Goal: Task Accomplishment & Management: Manage account settings

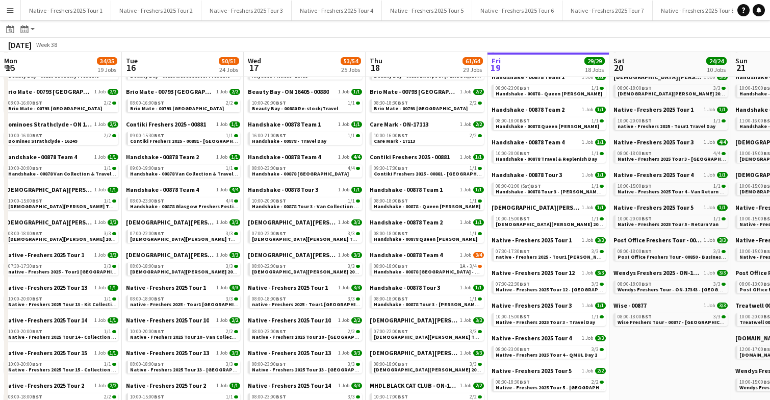
scroll to position [0, 395]
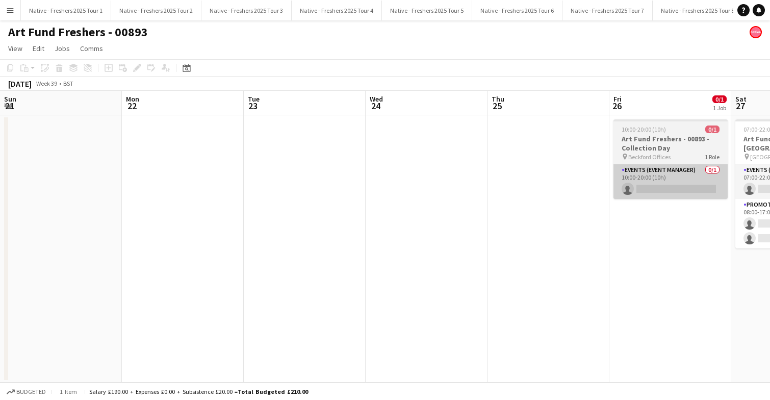
scroll to position [0, 436]
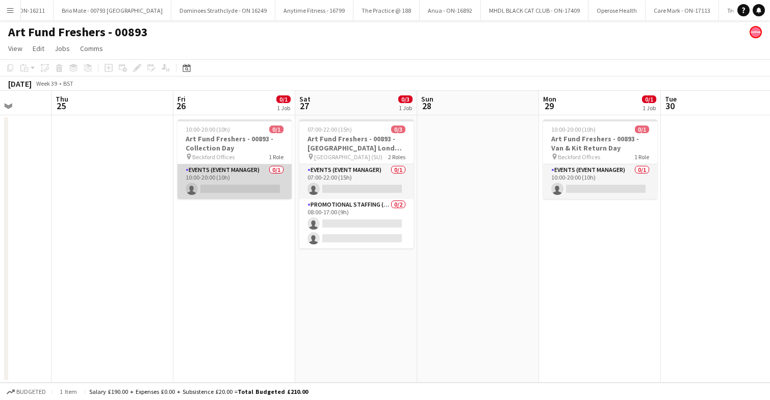
click at [243, 183] on app-card-role "Events (Event Manager) 0/1 10:00-20:00 (10h) single-neutral-actions" at bounding box center [234, 181] width 114 height 35
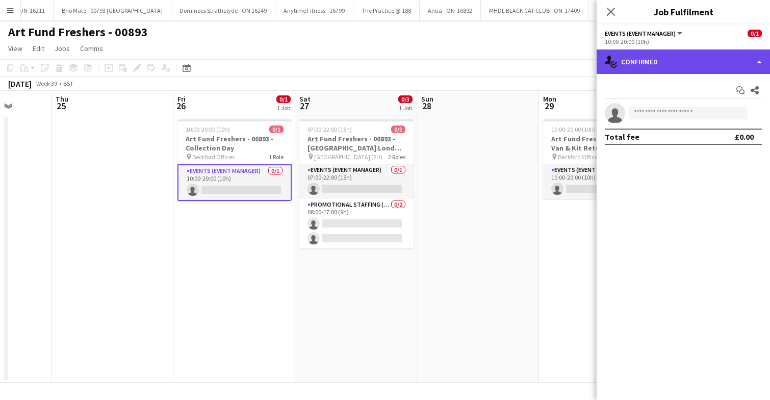
click at [693, 61] on div "single-neutral-actions-check-2 Confirmed" at bounding box center [682, 61] width 173 height 24
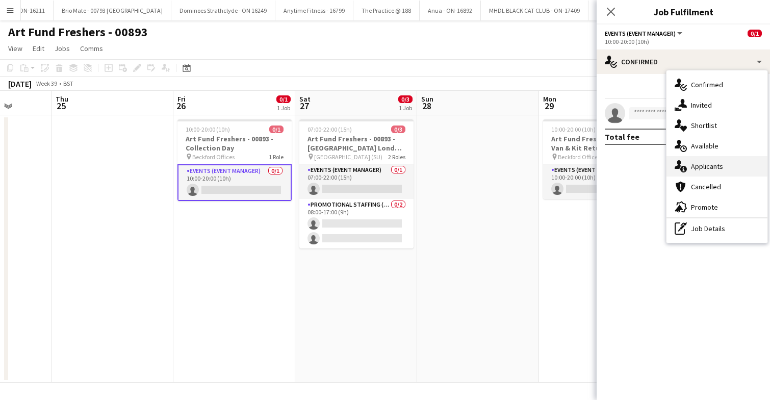
click at [703, 163] on span "Applicants" at bounding box center [707, 166] width 32 height 9
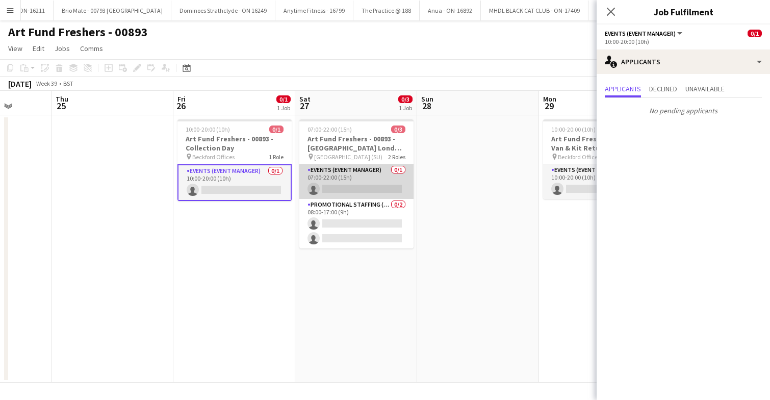
click at [371, 178] on app-card-role "Events (Event Manager) 0/1 07:00-22:00 (15h) single-neutral-actions" at bounding box center [356, 181] width 114 height 35
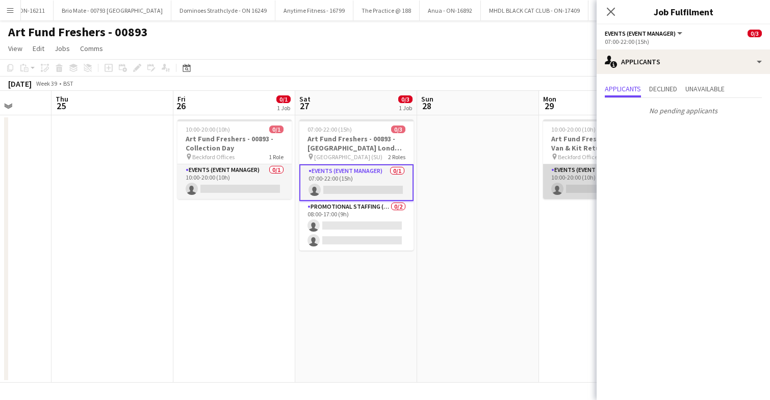
click at [563, 180] on app-card-role "Events (Event Manager) 0/1 10:00-20:00 (10h) single-neutral-actions" at bounding box center [600, 181] width 114 height 35
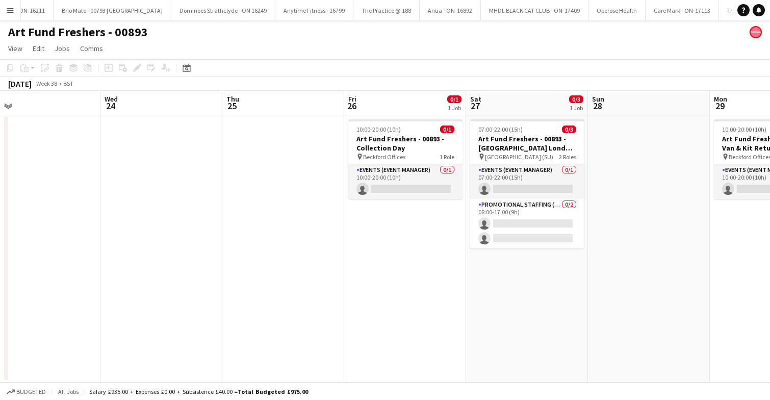
scroll to position [0, 388]
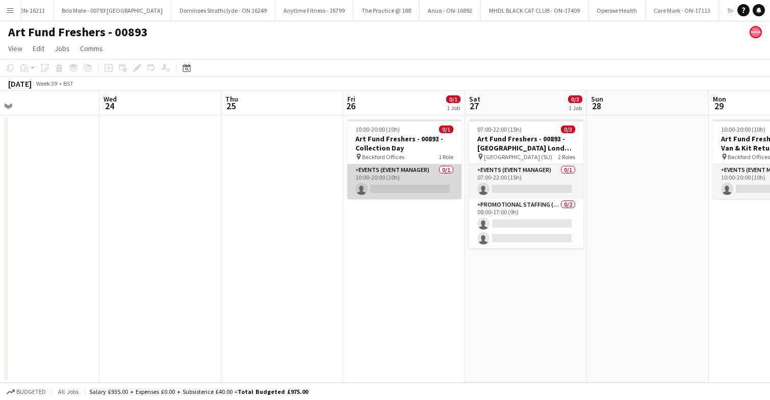
click at [413, 182] on app-card-role "Events (Event Manager) 0/1 10:00-20:00 (10h) single-neutral-actions" at bounding box center [404, 181] width 114 height 35
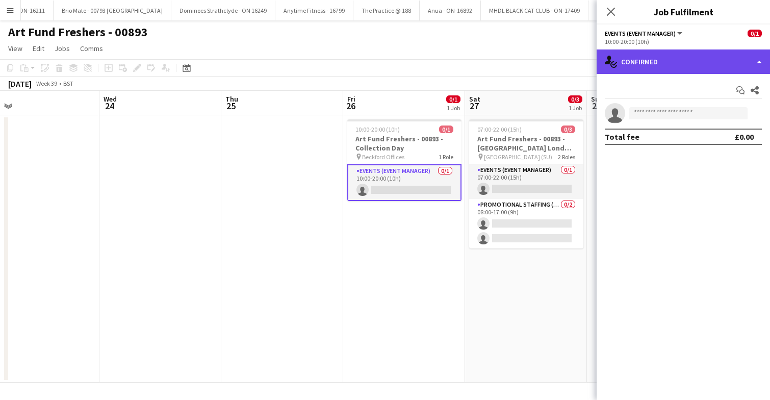
click at [691, 66] on div "single-neutral-actions-check-2 Confirmed" at bounding box center [682, 61] width 173 height 24
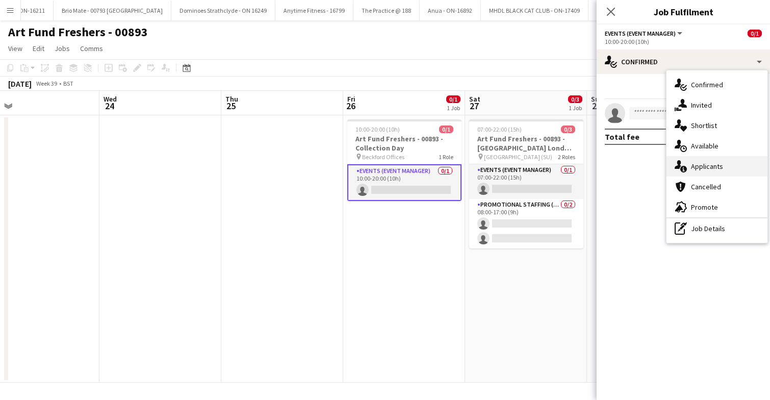
click at [714, 166] on span "Applicants" at bounding box center [707, 166] width 32 height 9
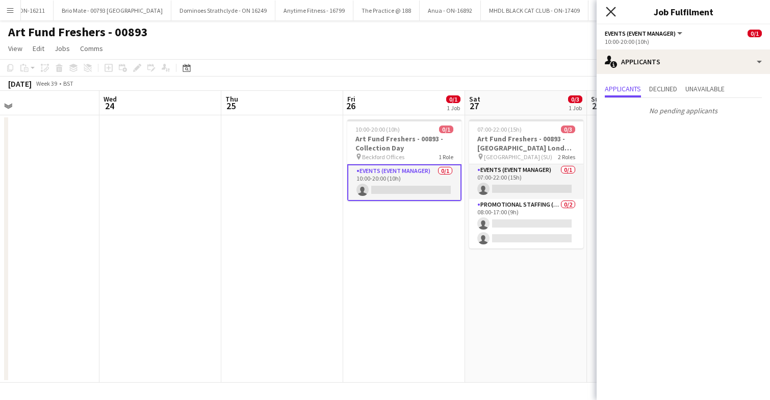
click at [610, 11] on icon at bounding box center [611, 12] width 10 height 10
